Goal: Task Accomplishment & Management: Manage account settings

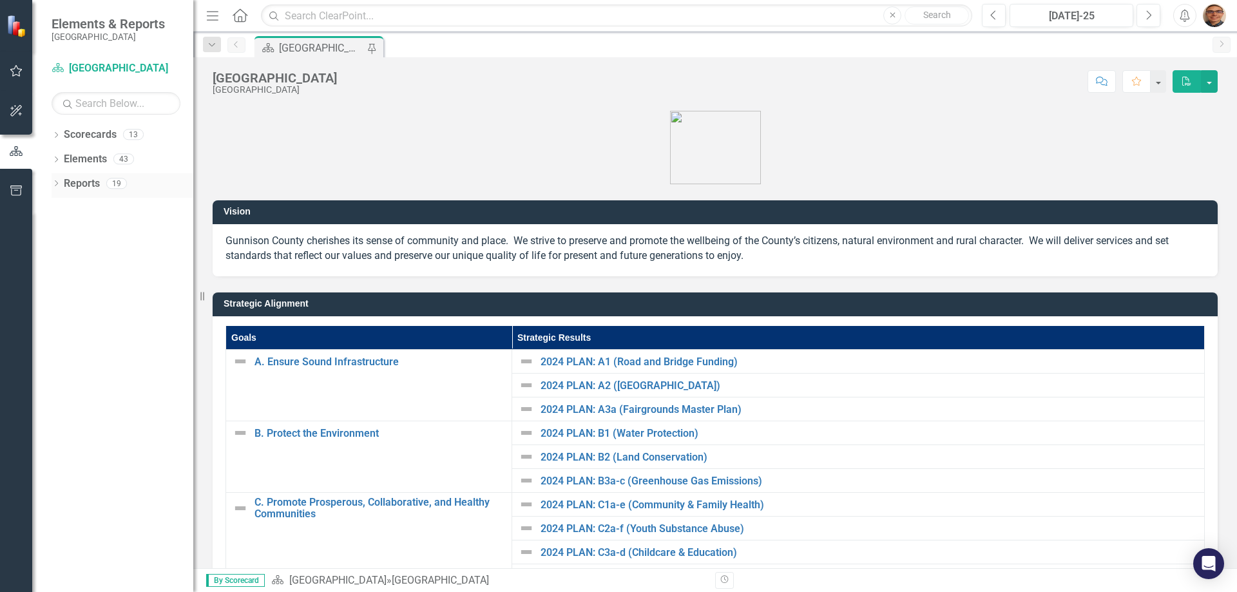
click at [56, 184] on icon "Dropdown" at bounding box center [56, 184] width 9 height 7
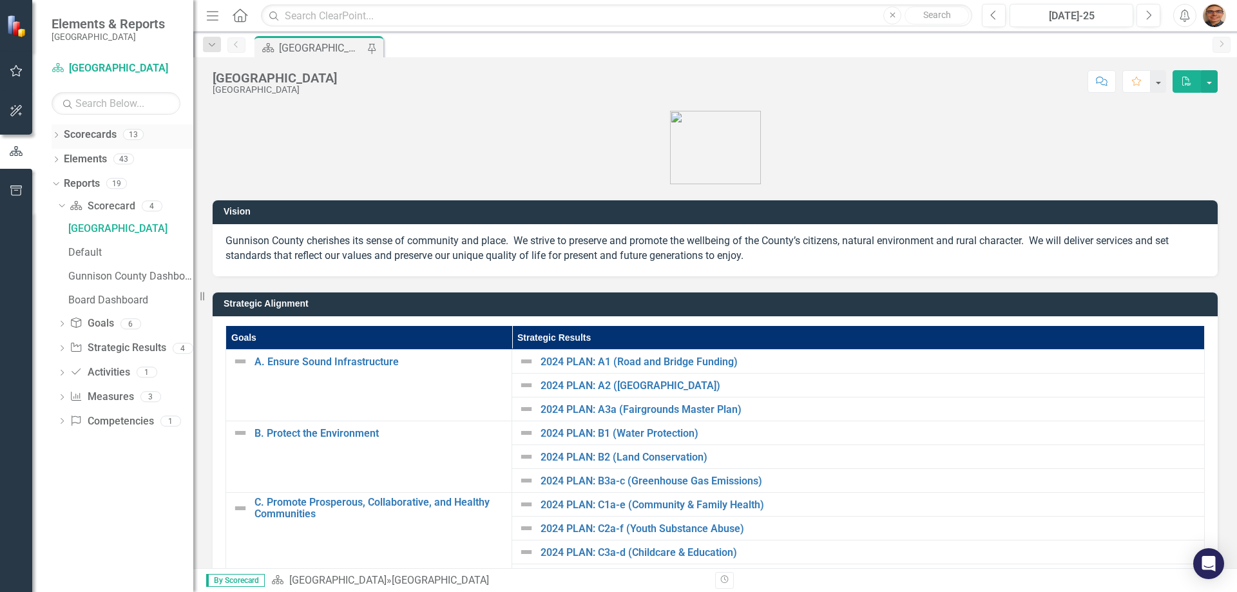
click at [57, 130] on div "Dropdown Scorecards 13" at bounding box center [123, 136] width 142 height 24
click at [56, 136] on icon "Dropdown" at bounding box center [56, 136] width 9 height 7
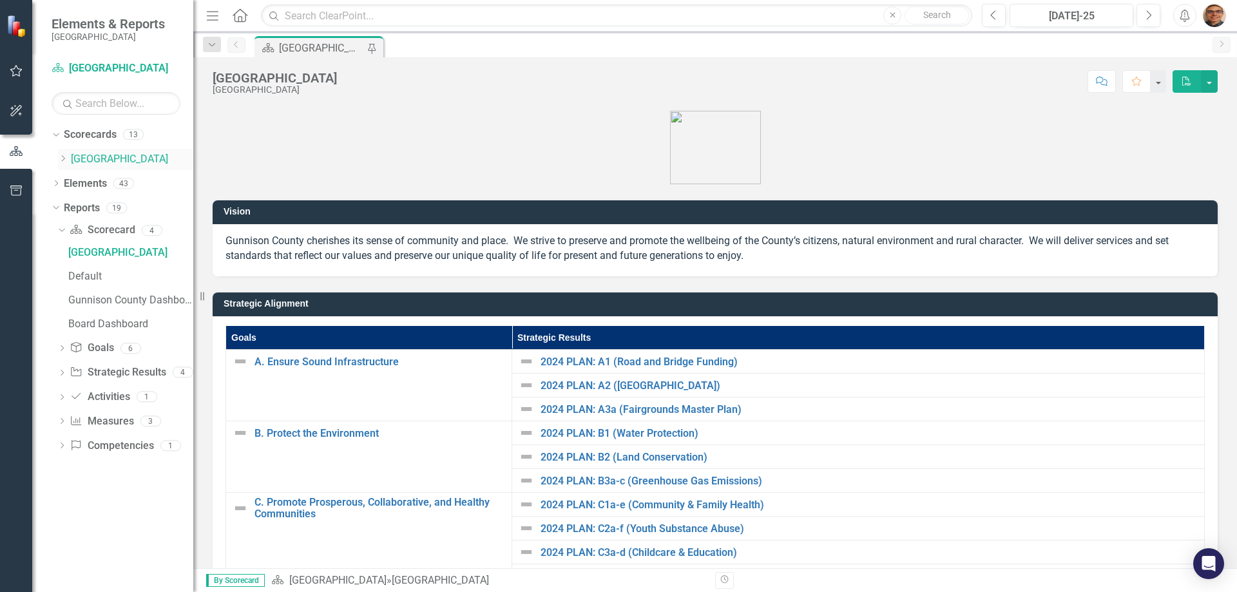
click at [62, 160] on icon "Dropdown" at bounding box center [63, 159] width 10 height 8
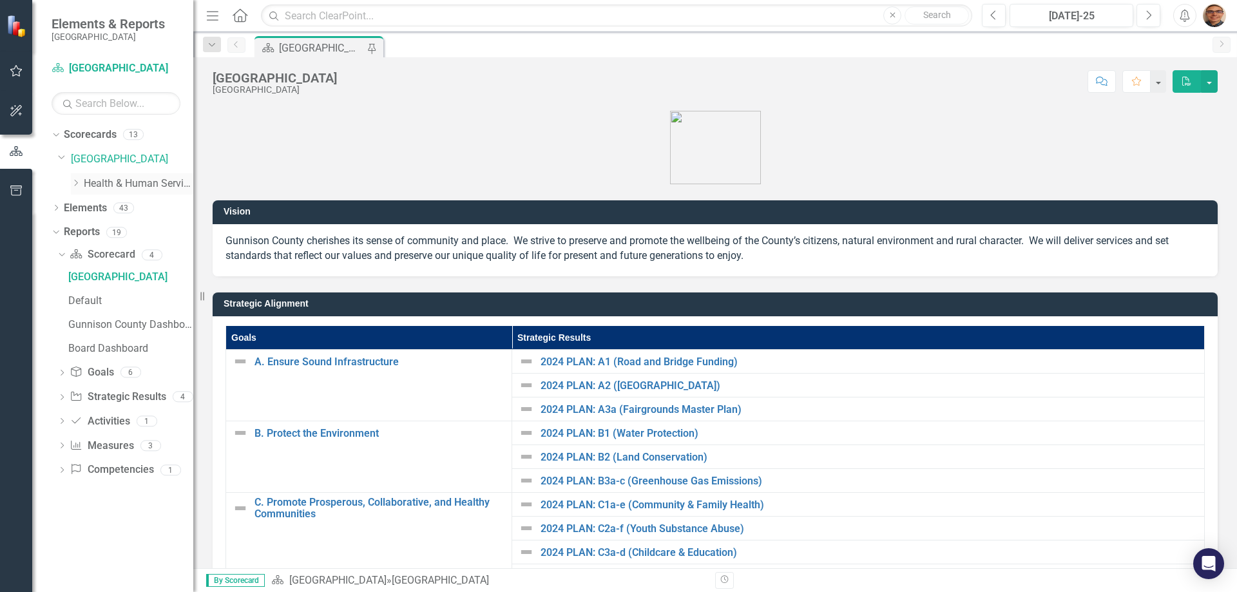
click at [76, 186] on icon "Dropdown" at bounding box center [76, 183] width 10 height 8
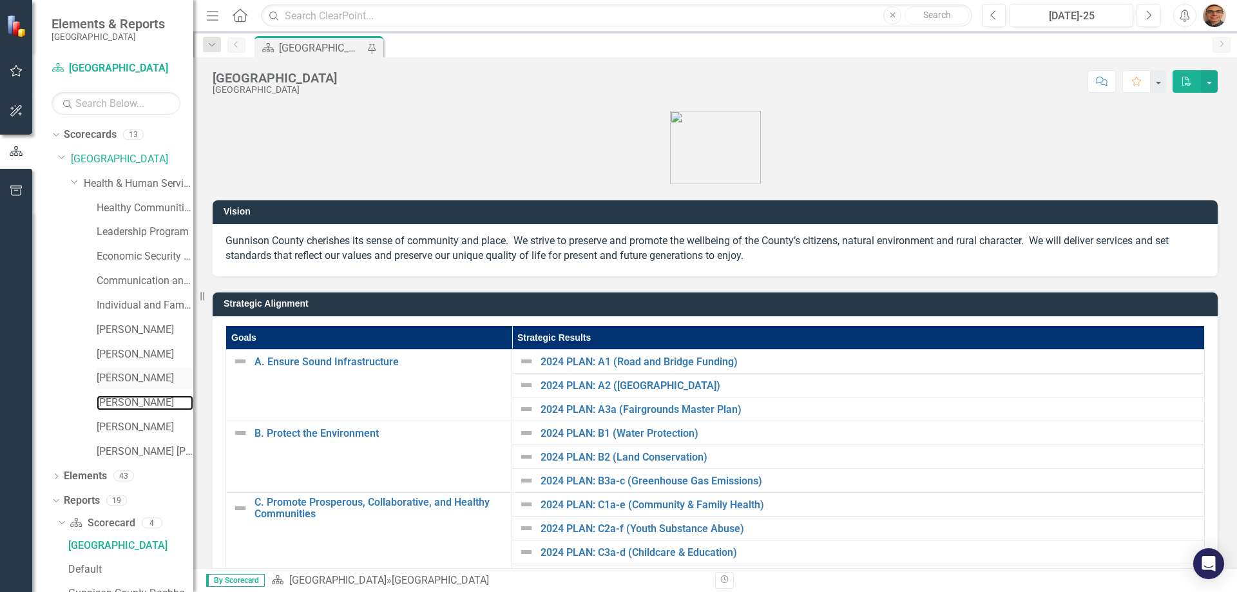
click at [115, 397] on link "[PERSON_NAME]" at bounding box center [145, 403] width 97 height 15
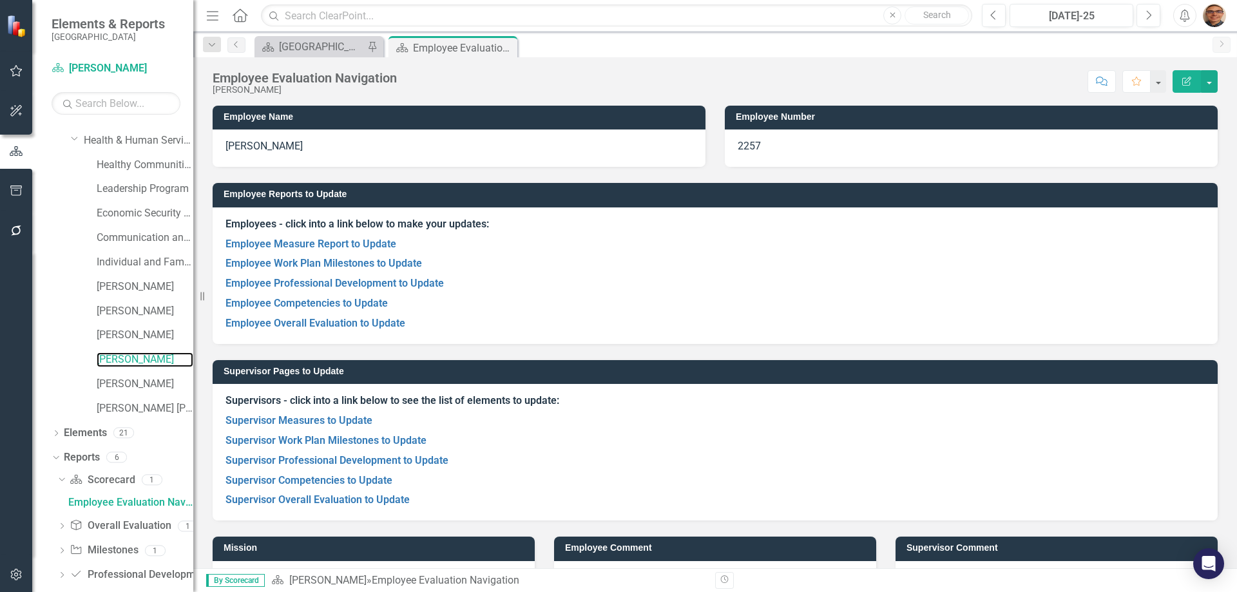
scroll to position [108, 0]
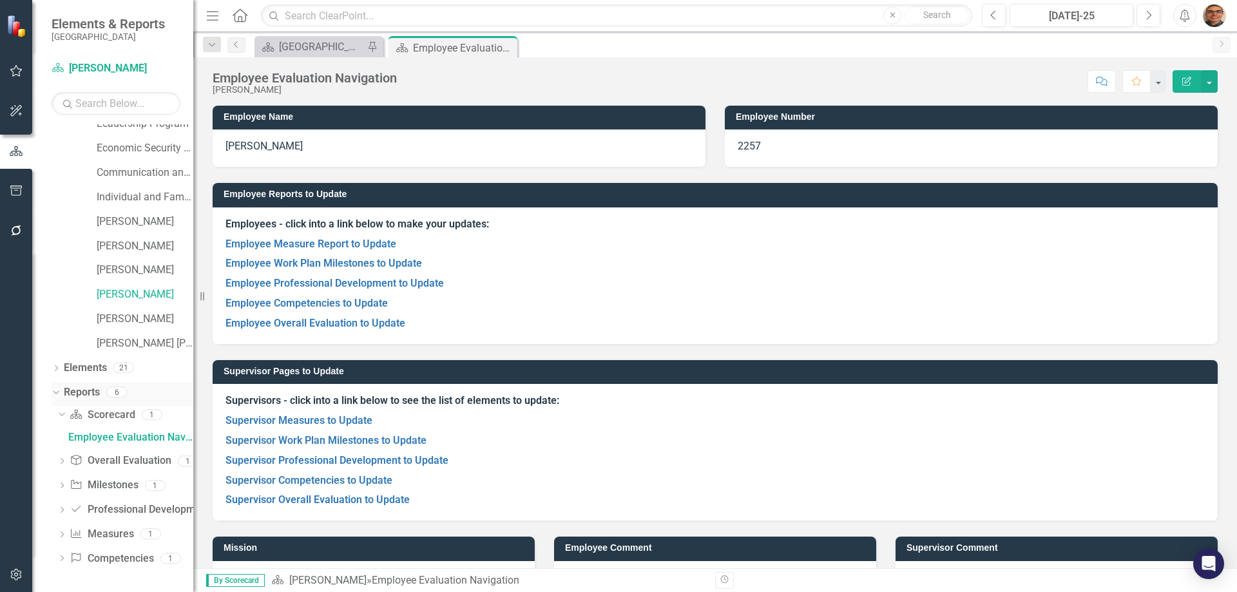
click at [76, 394] on link "Reports" at bounding box center [82, 392] width 36 height 15
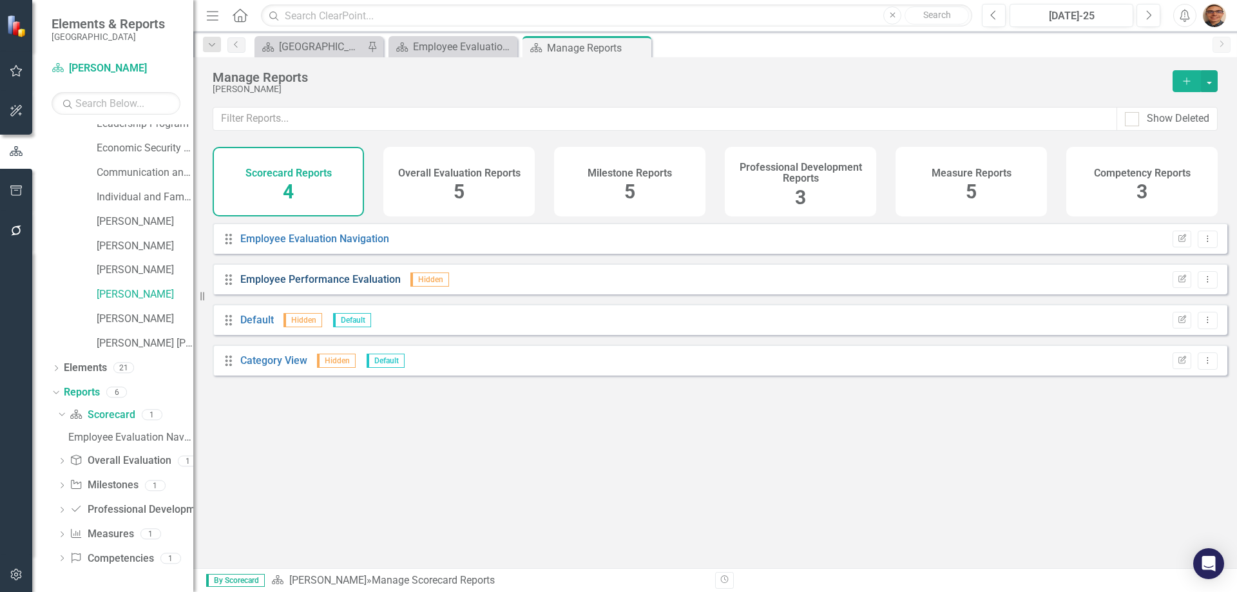
click at [344, 285] on link "Employee Performance Evaluation" at bounding box center [320, 279] width 160 height 12
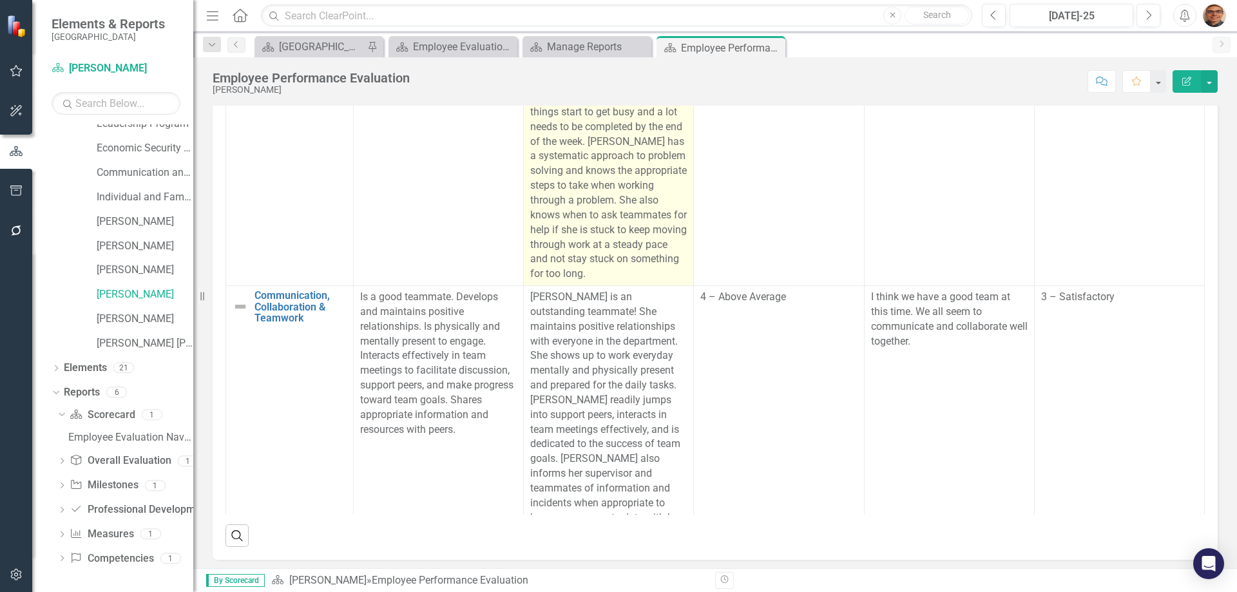
scroll to position [709, 0]
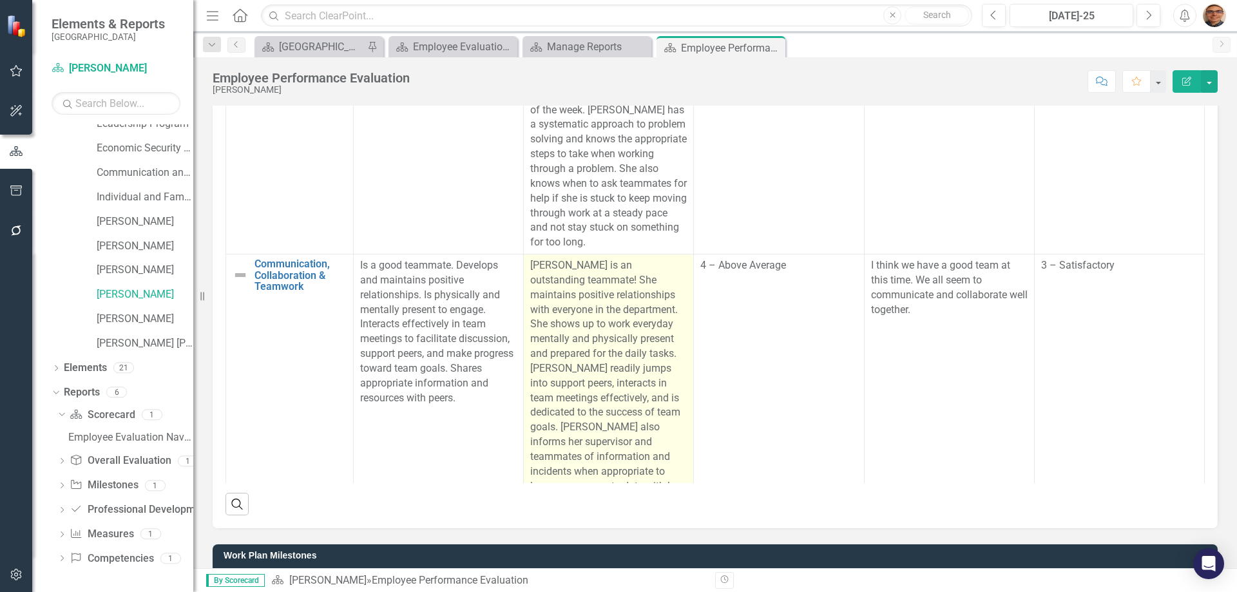
click at [618, 376] on p "[PERSON_NAME] is an outstanding teammate! She maintains positive relationships …" at bounding box center [608, 383] width 157 height 250
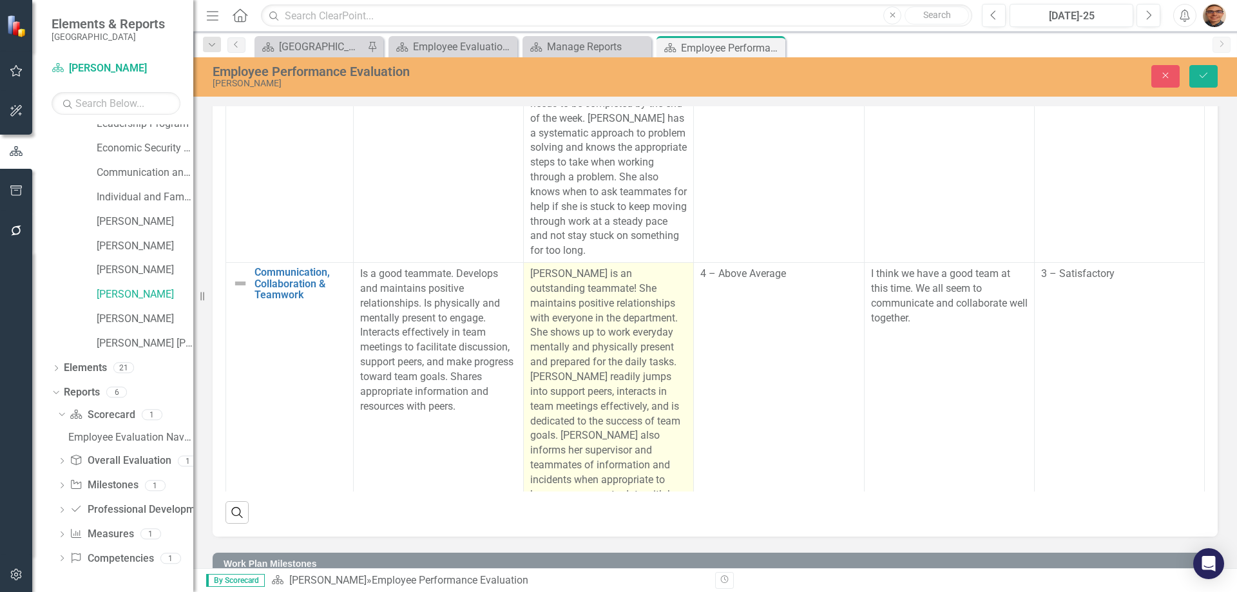
scroll to position [804, 0]
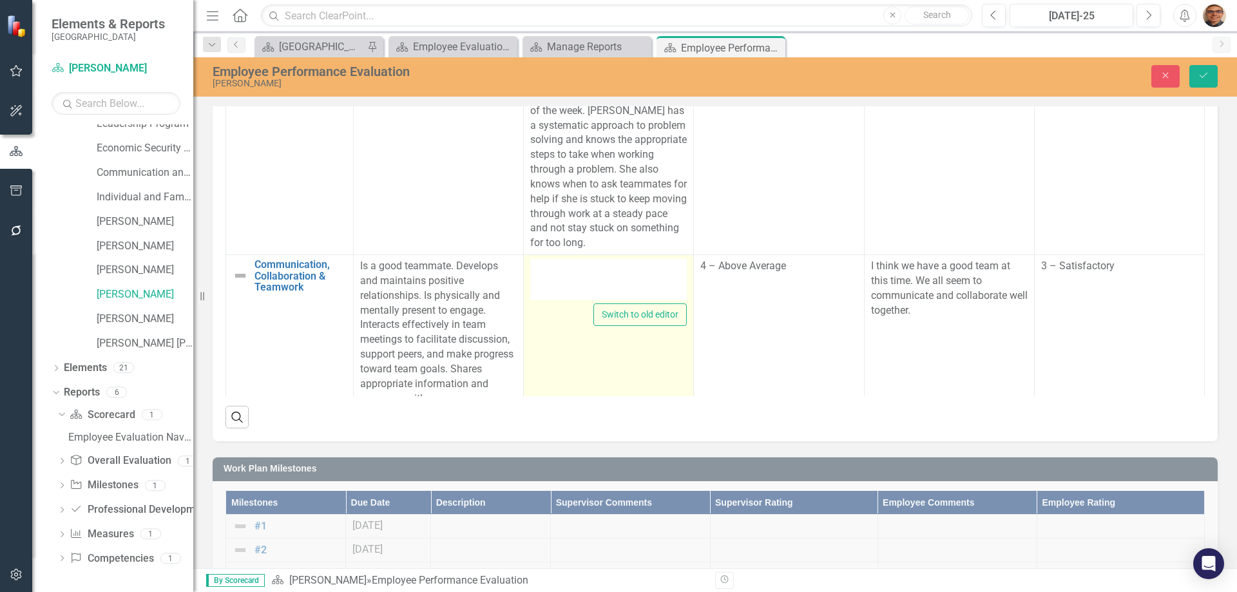
type textarea "<p>[PERSON_NAME] is an outstanding teammate! She maintains positive relationshi…"
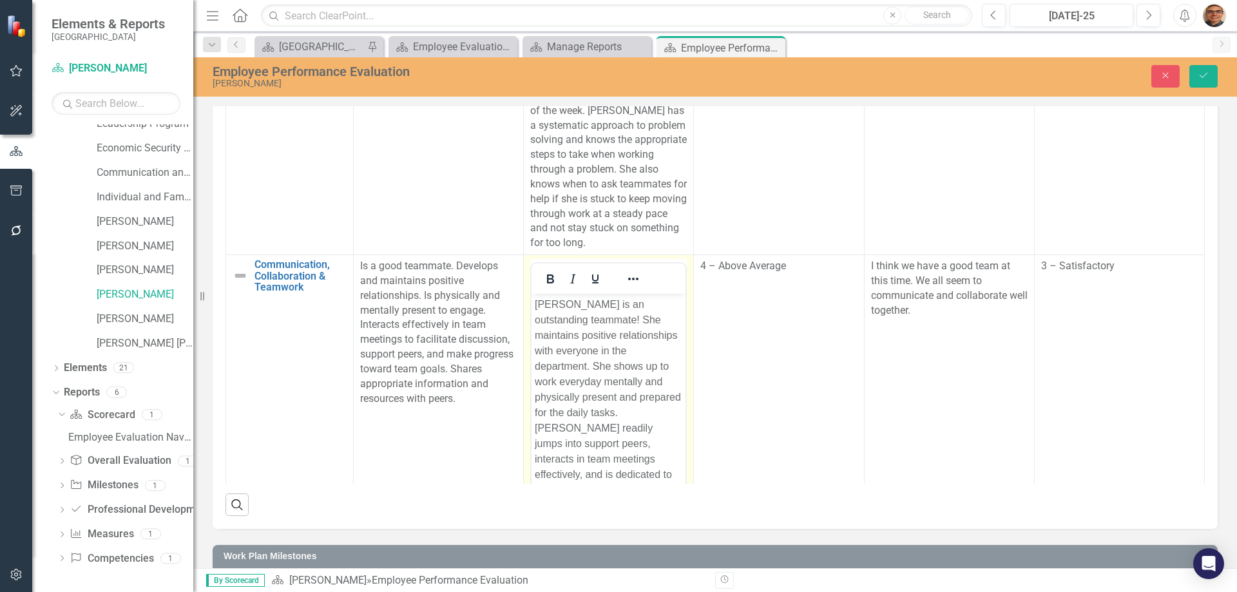
scroll to position [0, 0]
click at [628, 427] on p "[PERSON_NAME] is an outstanding teammate! She maintains positive relationships …" at bounding box center [609, 444] width 148 height 294
click at [618, 396] on p "[PERSON_NAME] is an outstanding teammate! She maintains positive relationships …" at bounding box center [609, 444] width 148 height 294
click at [1203, 76] on icon "Save" at bounding box center [1204, 75] width 12 height 9
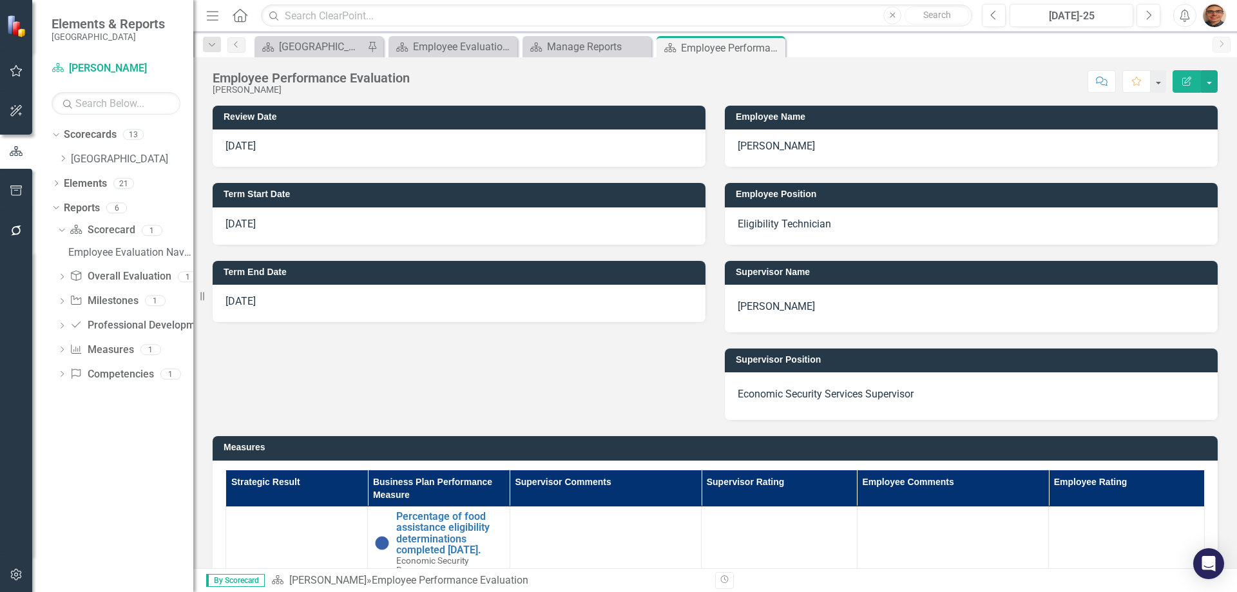
click at [1190, 80] on icon "Edit Report" at bounding box center [1187, 81] width 12 height 9
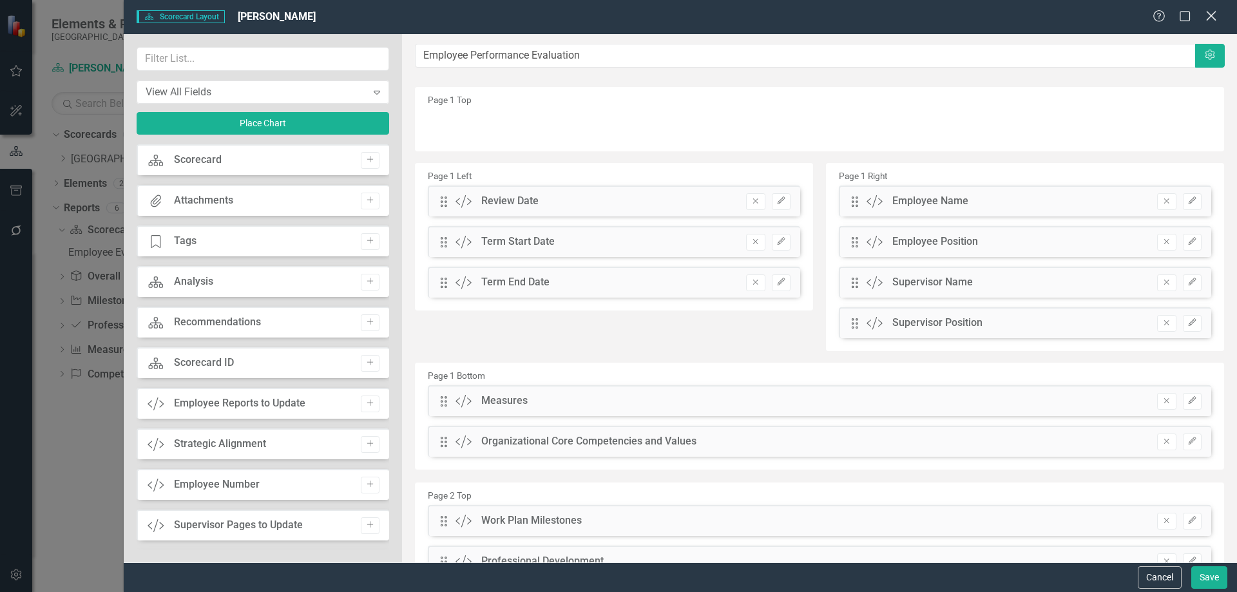
click at [1217, 15] on icon "Close" at bounding box center [1211, 16] width 16 height 12
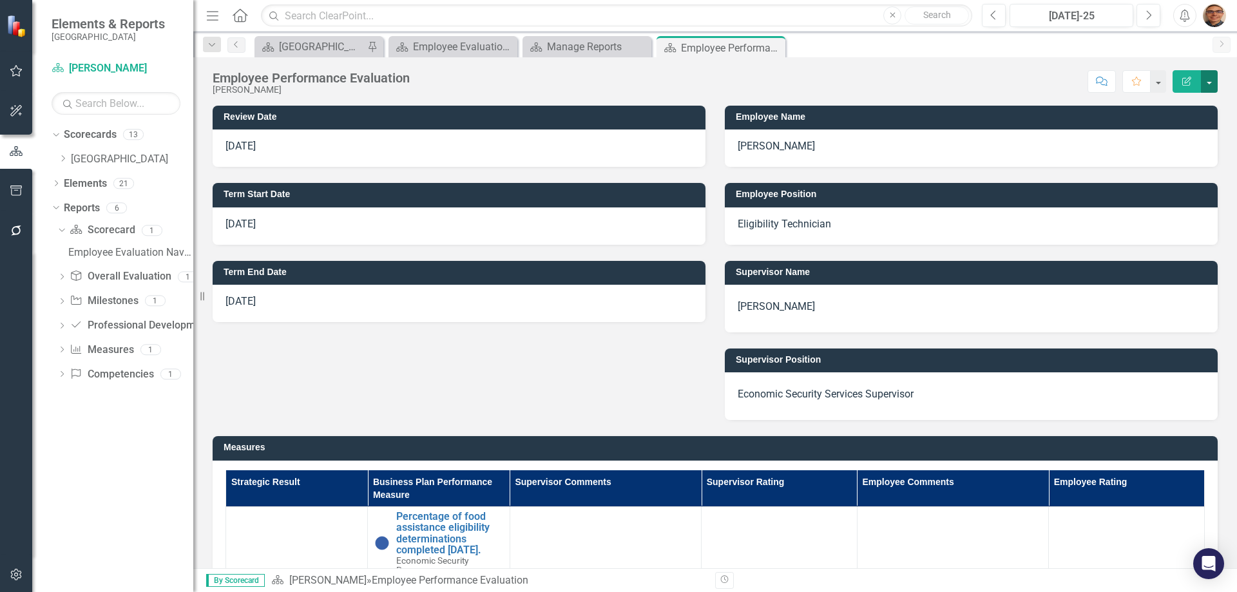
click at [1214, 82] on button "button" at bounding box center [1209, 81] width 17 height 23
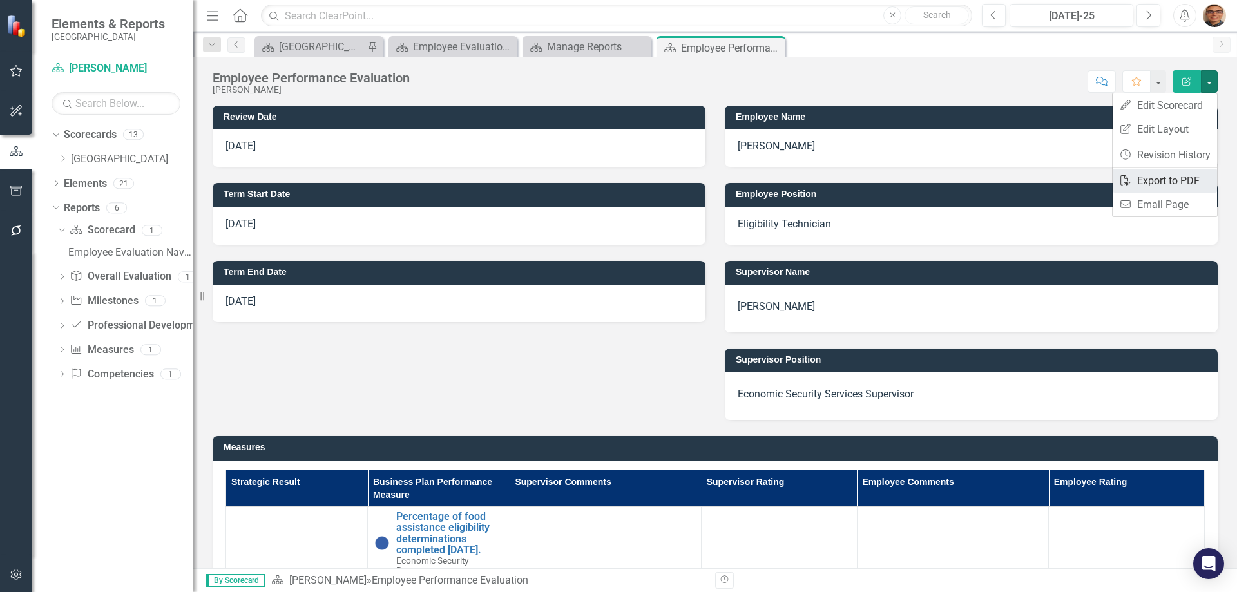
click at [1163, 178] on link "PDF Export to PDF" at bounding box center [1165, 181] width 104 height 24
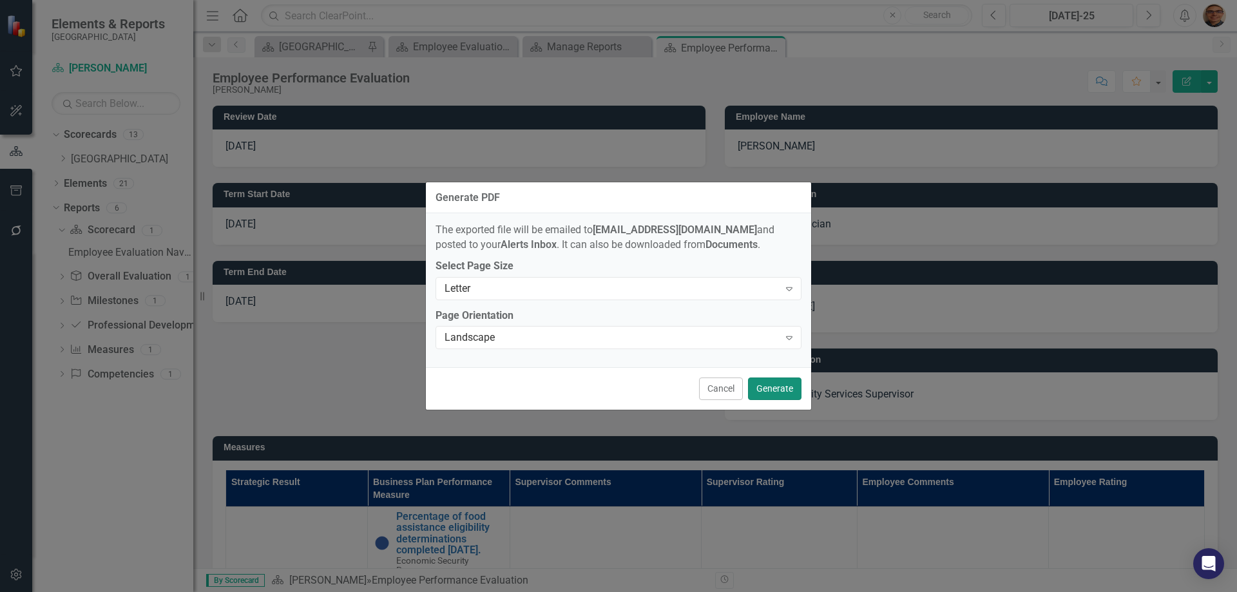
click at [769, 385] on button "Generate" at bounding box center [774, 389] width 53 height 23
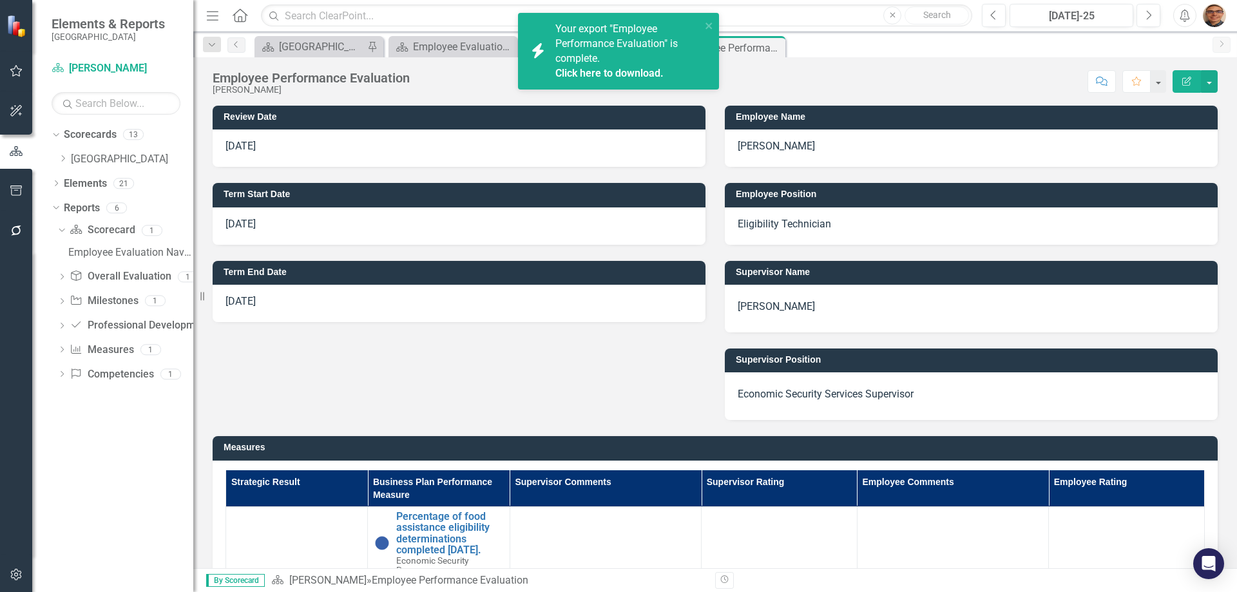
click at [582, 72] on link "Click here to download." at bounding box center [609, 73] width 108 height 12
